Goal: Information Seeking & Learning: Learn about a topic

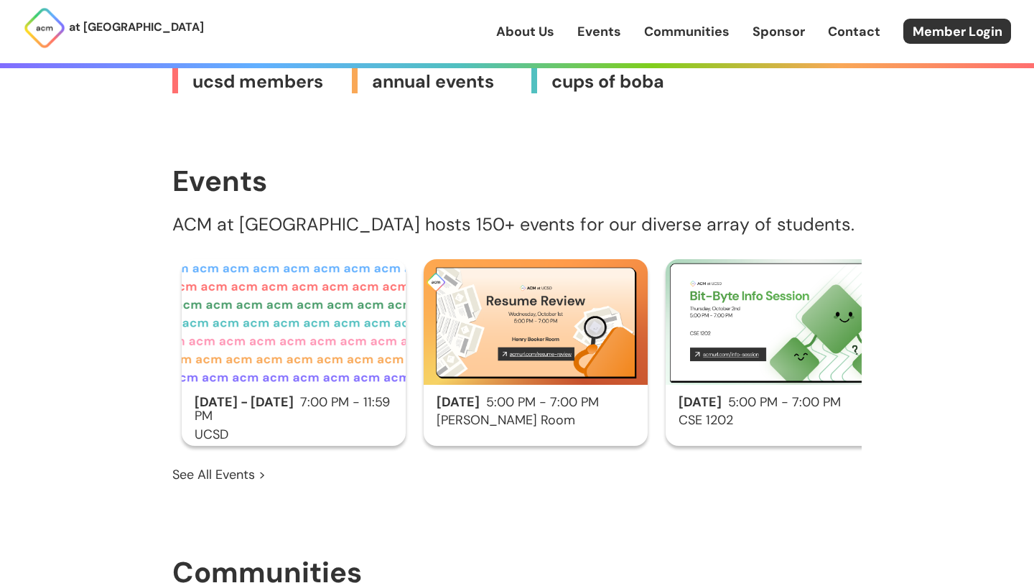
scroll to position [738, 0]
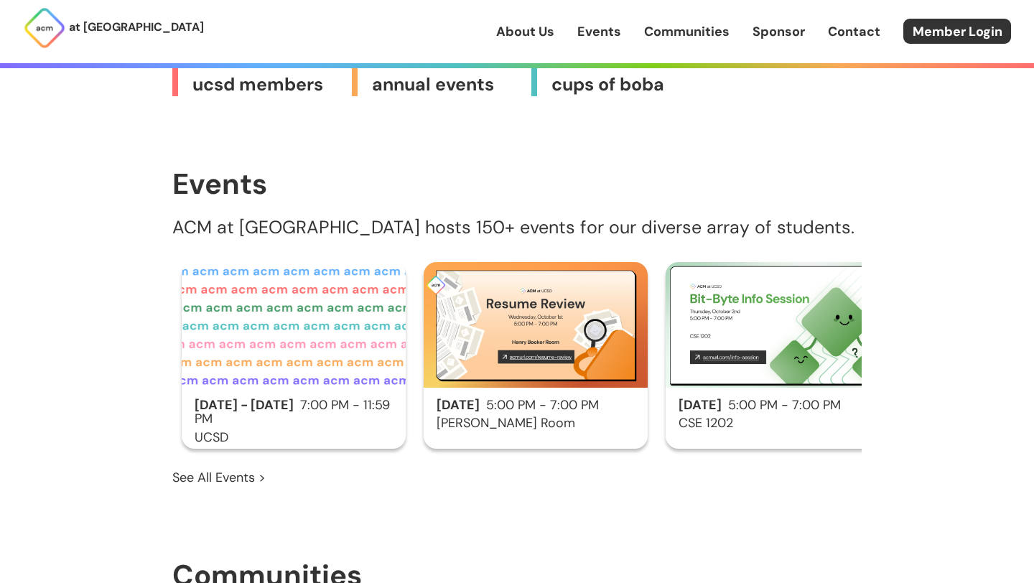
click at [376, 399] on h2 "[DATE] - [DATE] 7:00 PM - 11:59 PM" at bounding box center [294, 413] width 224 height 29
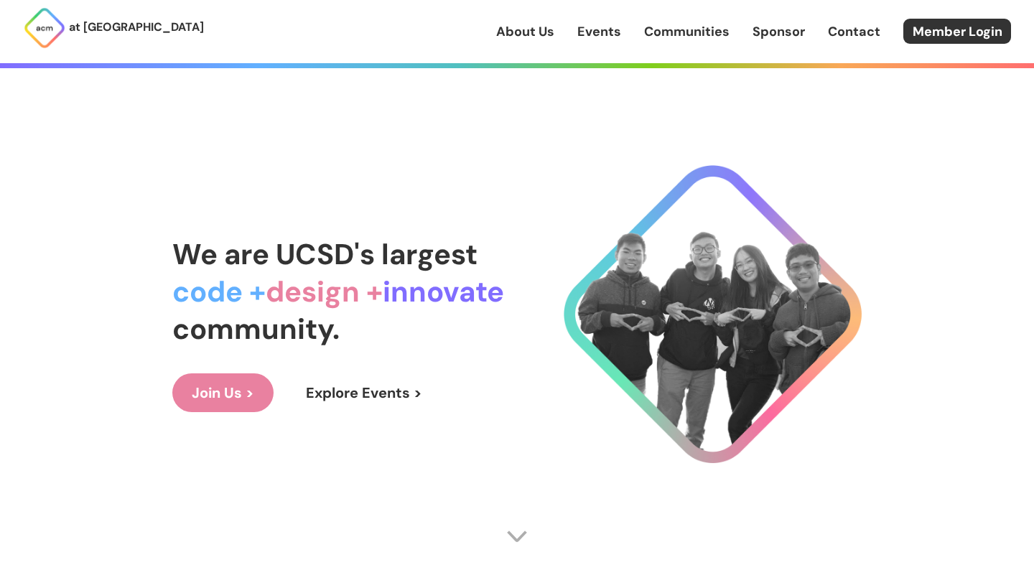
click at [214, 393] on link "Join Us >" at bounding box center [222, 392] width 101 height 39
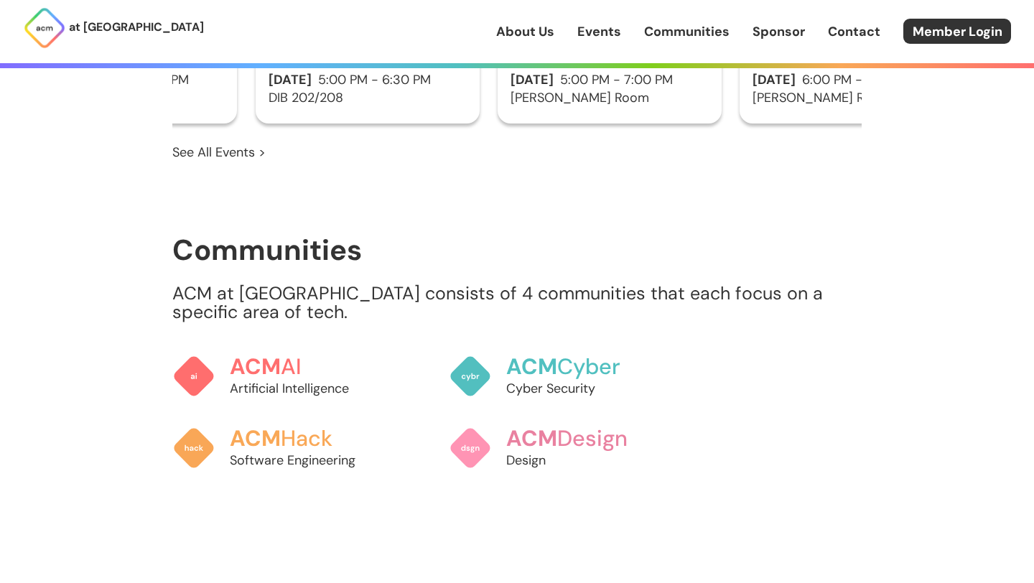
scroll to position [1064, 0]
click at [619, 24] on link "Events" at bounding box center [599, 31] width 44 height 19
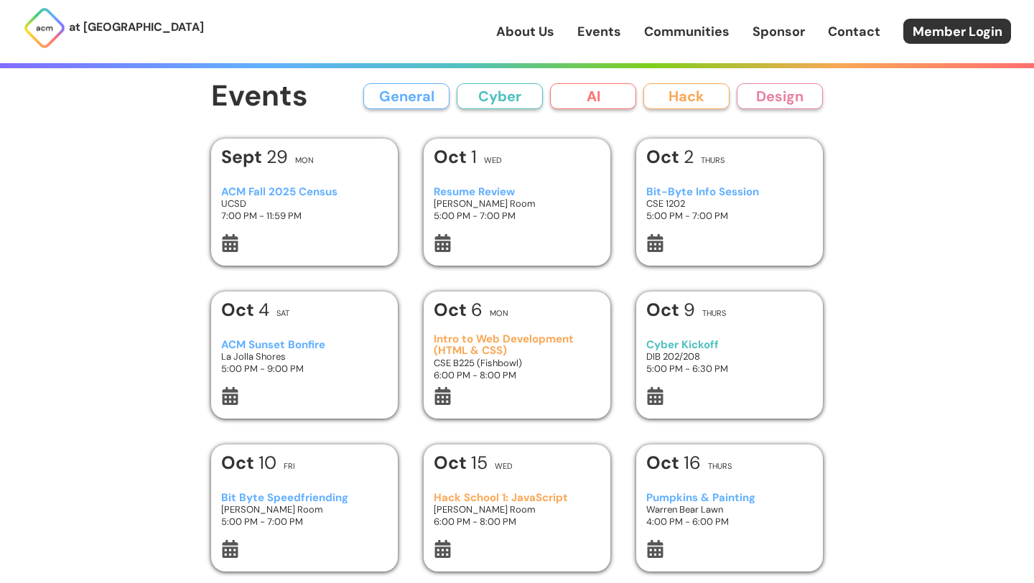
click at [340, 195] on h3 "ACM Fall 2025 Census" at bounding box center [304, 192] width 167 height 12
click at [313, 202] on h3 "UCSD" at bounding box center [304, 203] width 167 height 12
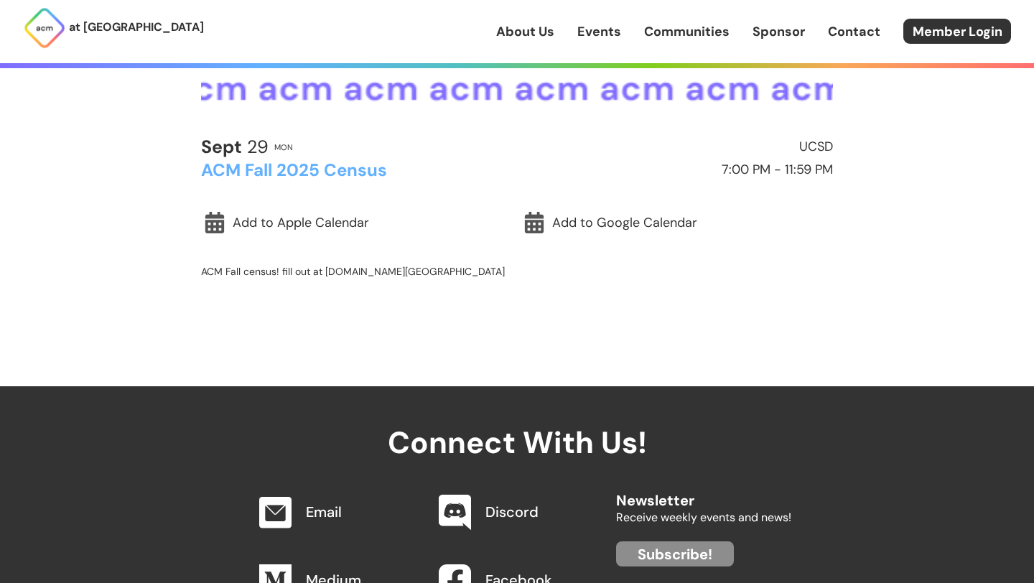
scroll to position [422, 0]
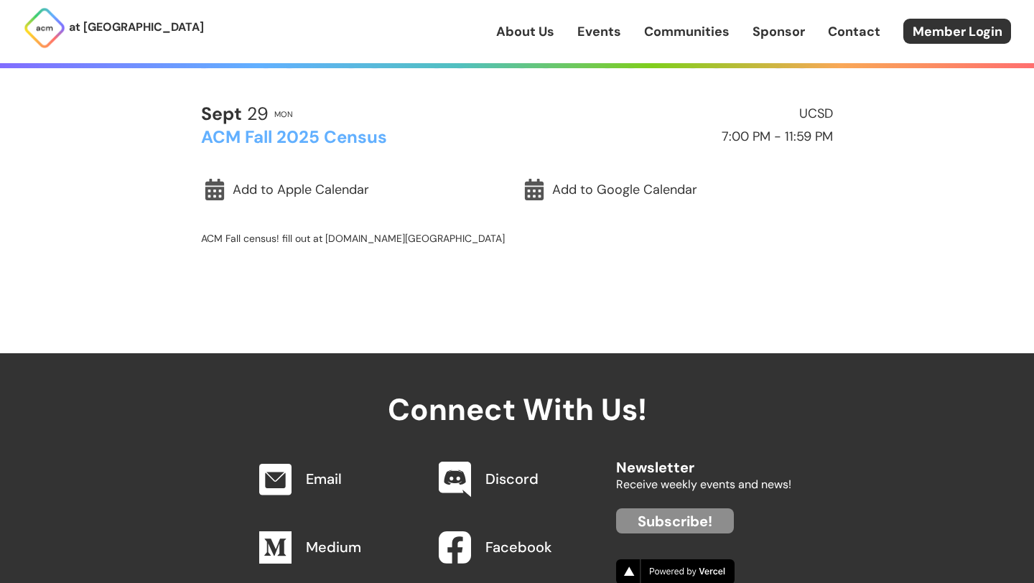
click at [326, 141] on h2 "ACM Fall 2025 Census" at bounding box center [356, 137] width 310 height 19
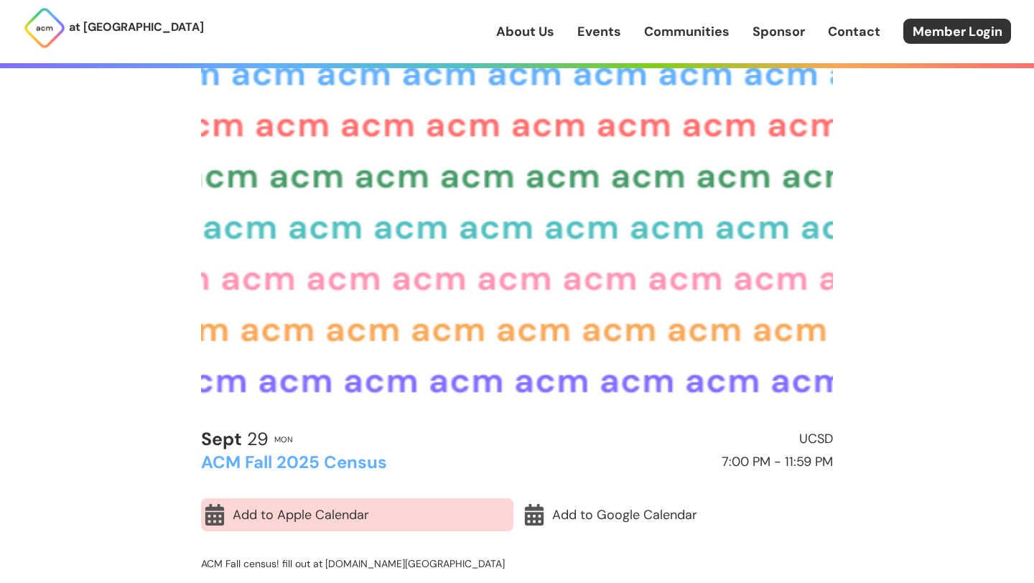
scroll to position [94, 0]
